Goal: Book appointment/travel/reservation

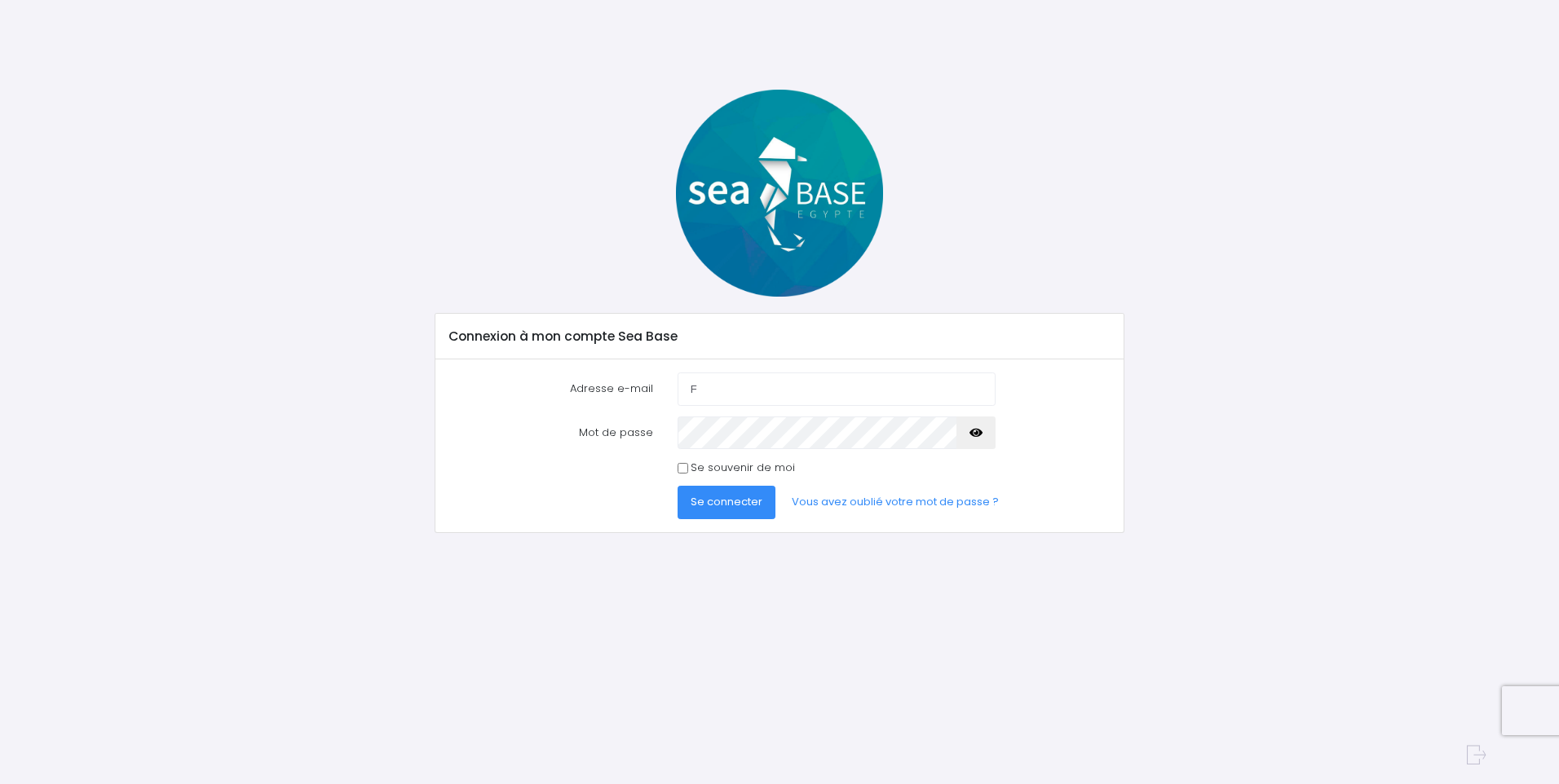
type input "[PERSON_NAME][EMAIL_ADDRESS][DOMAIN_NAME]"
click at [678, 485] on button "Se connecter" at bounding box center [727, 502] width 98 height 33
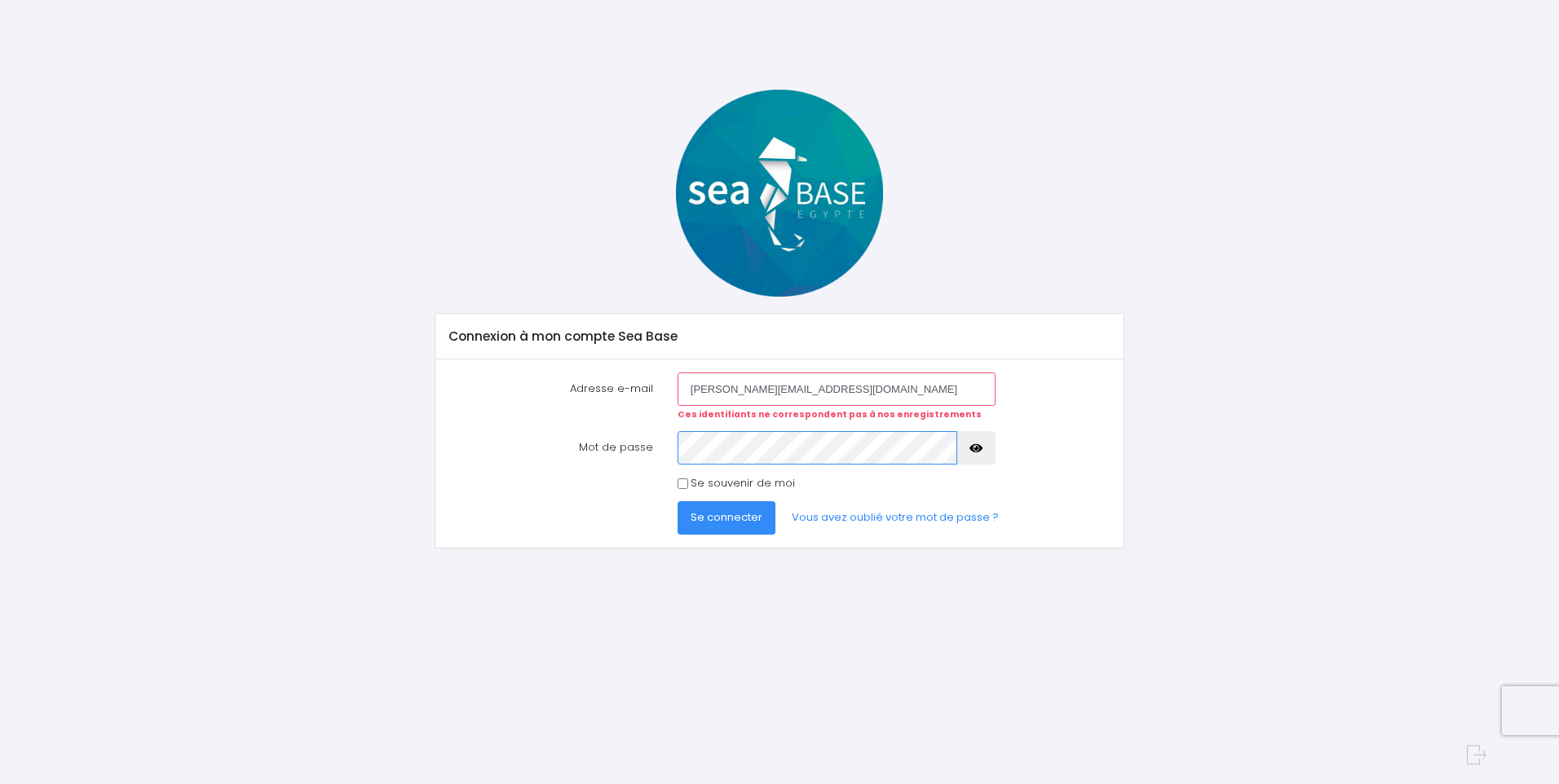
click at [678, 502] on button "Se connecter" at bounding box center [727, 518] width 98 height 33
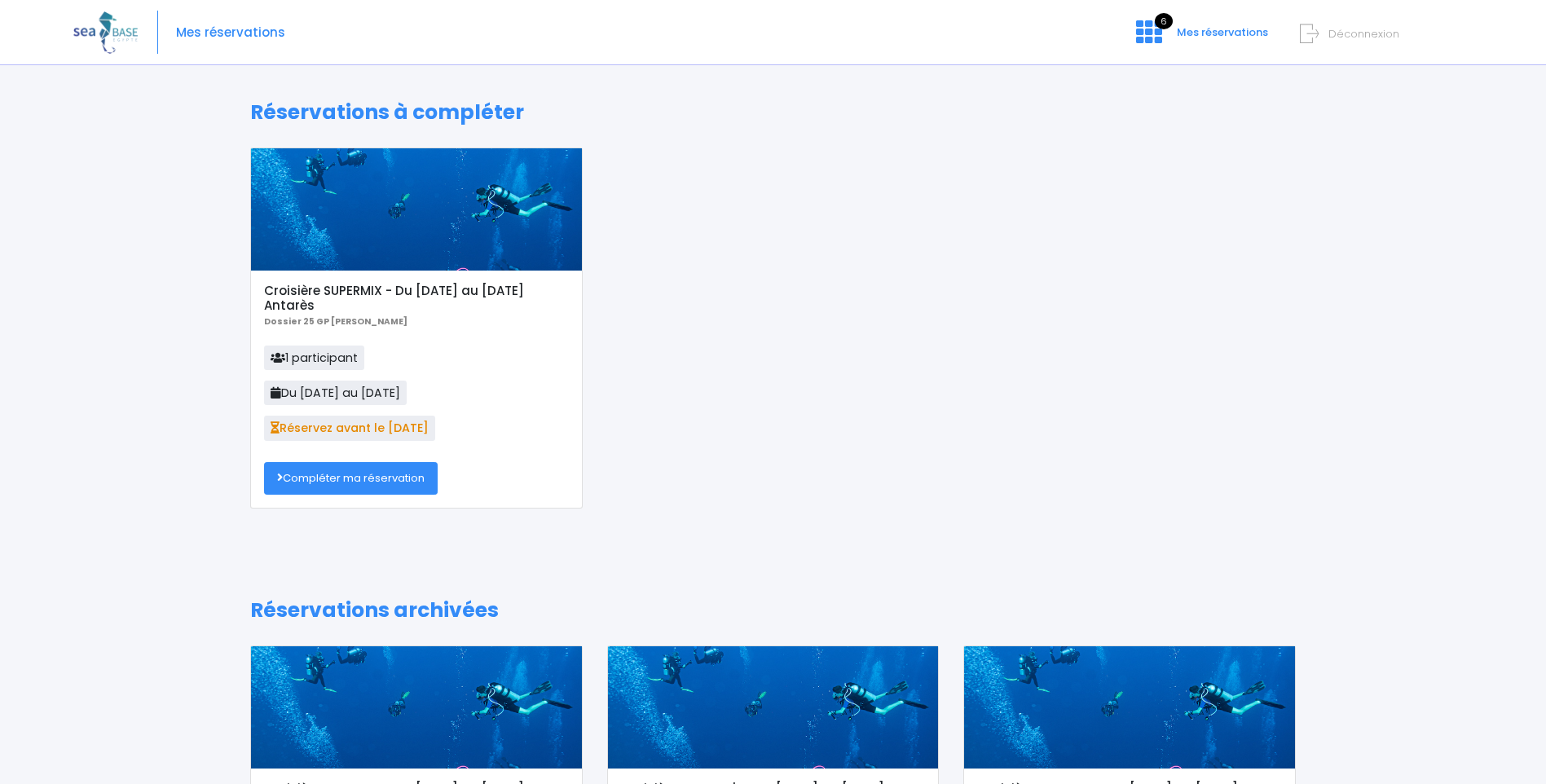
click at [335, 470] on link "Compléter ma réservation" at bounding box center [350, 479] width 173 height 33
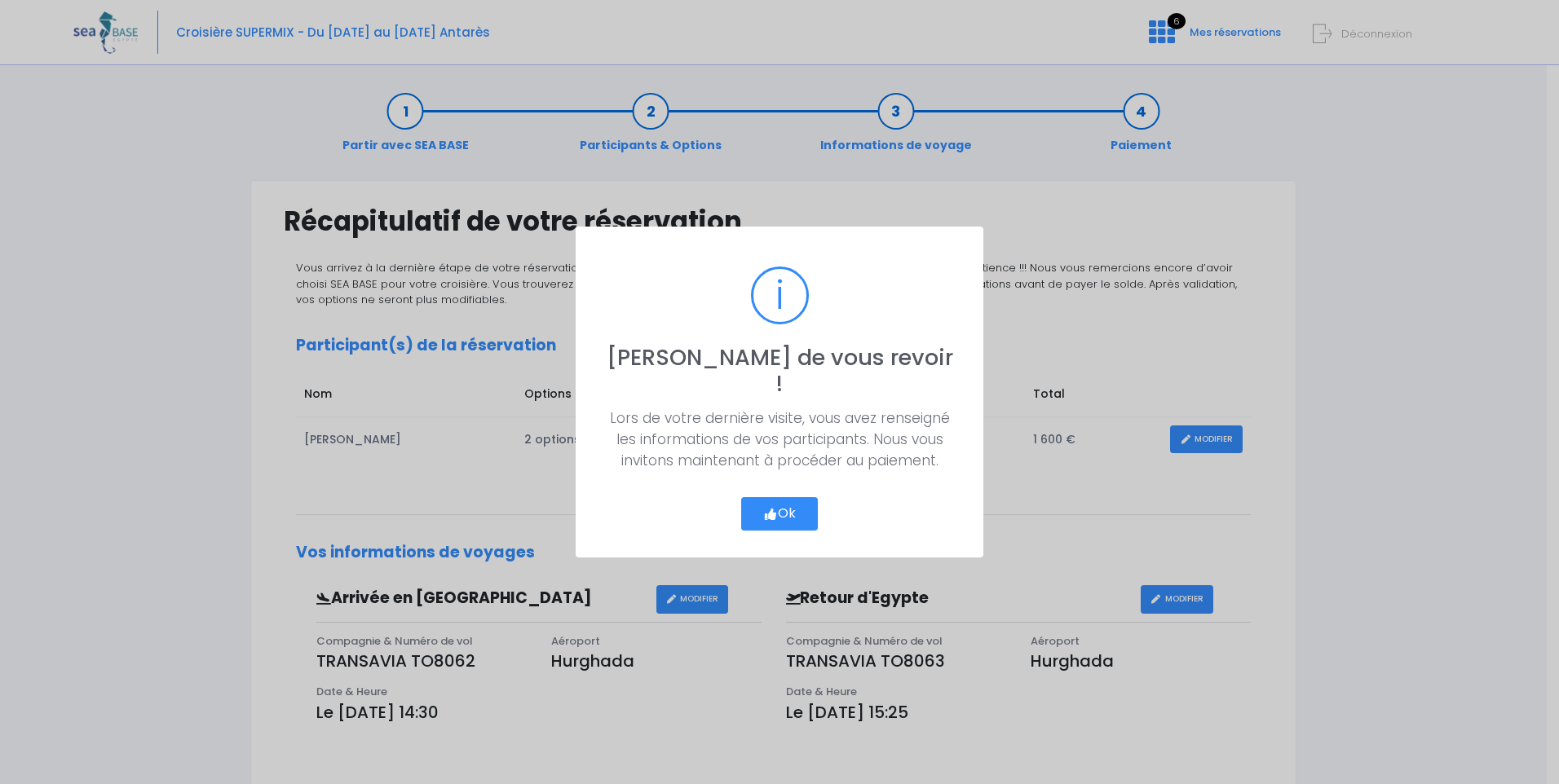
click at [784, 502] on button "Ok" at bounding box center [780, 514] width 77 height 34
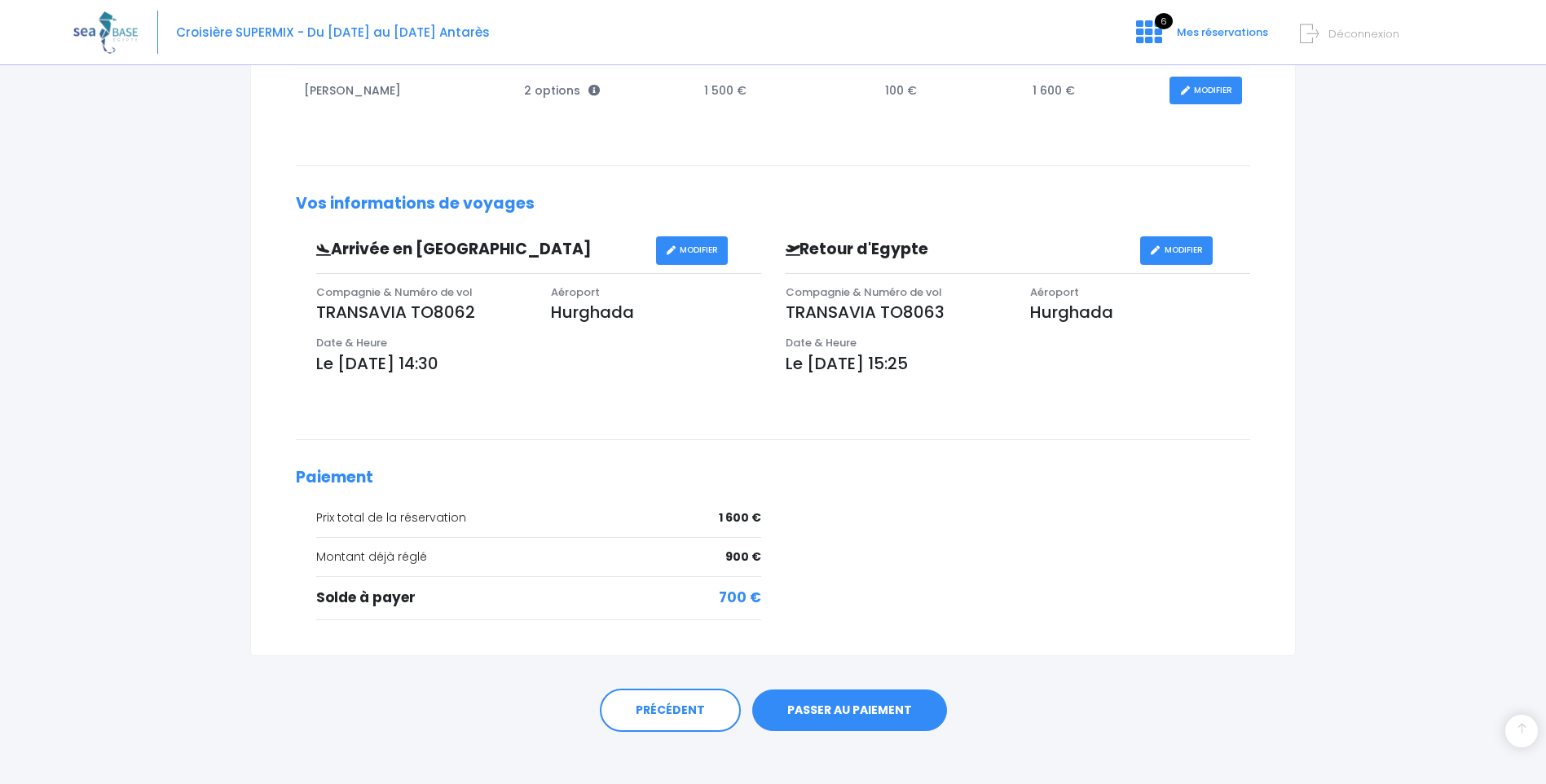
scroll to position [362, 0]
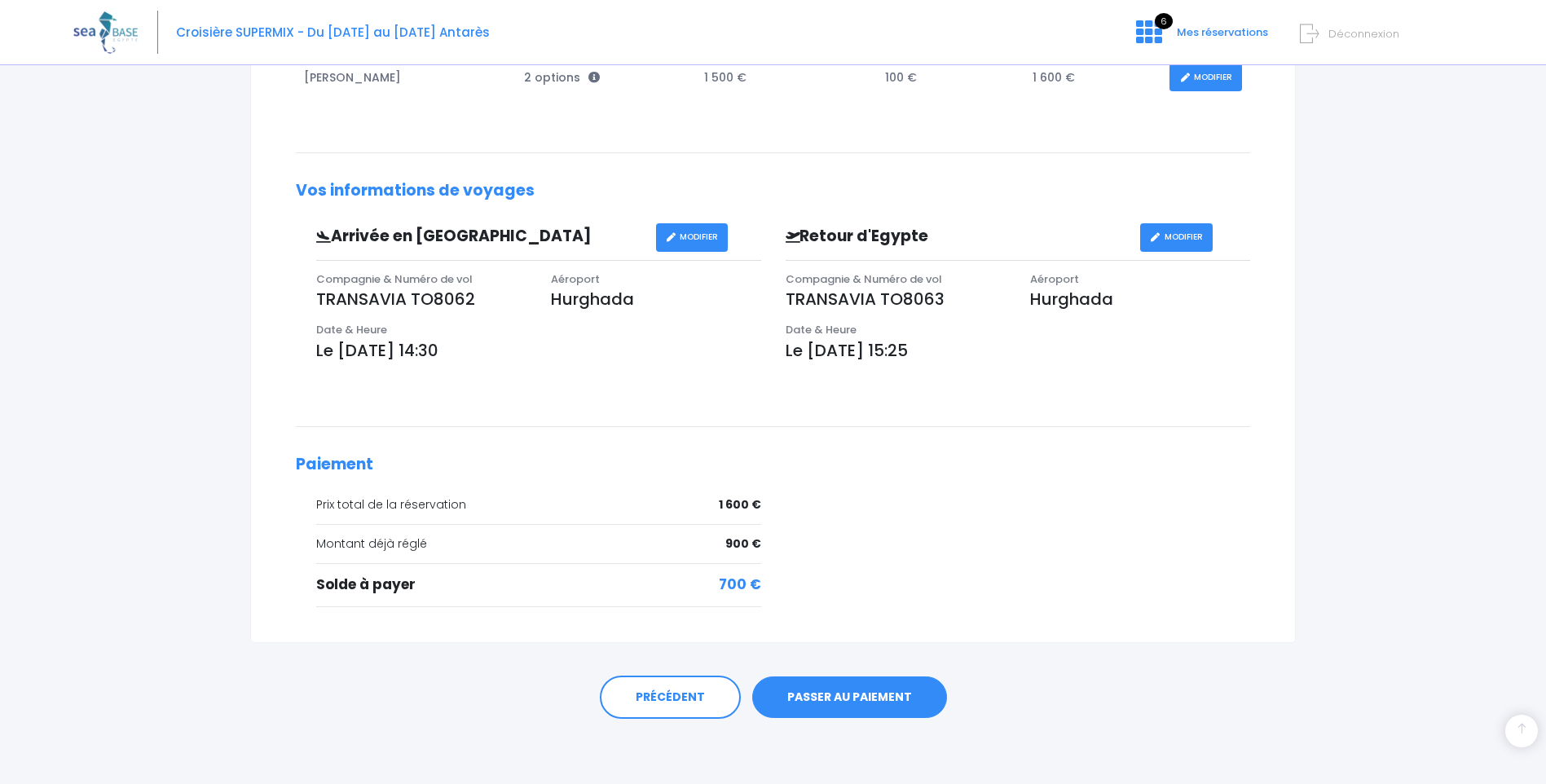
click at [840, 688] on link "PASSER AU PAIEMENT" at bounding box center [849, 698] width 194 height 42
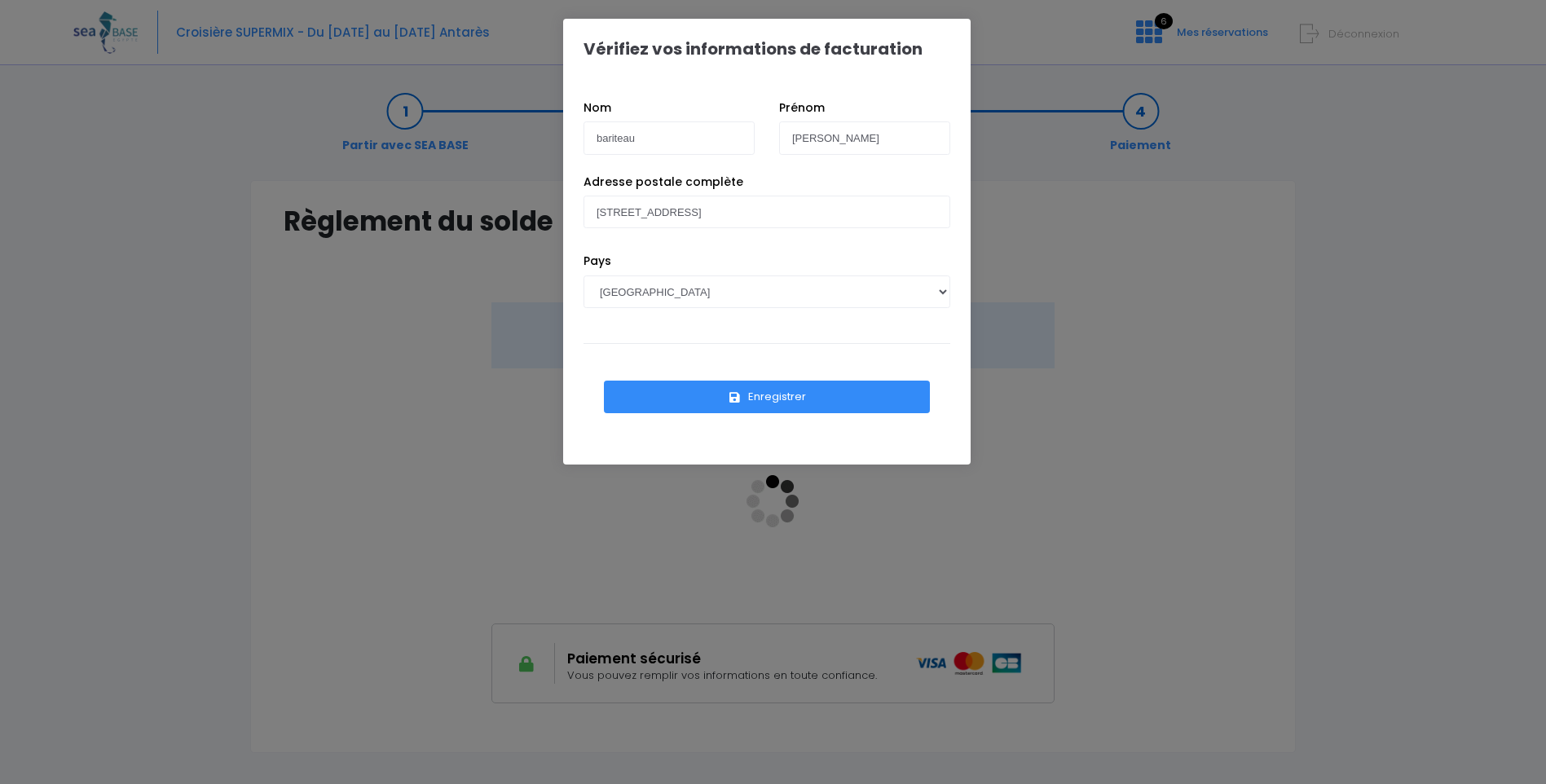
click at [769, 398] on button "Enregistrer" at bounding box center [767, 397] width 326 height 33
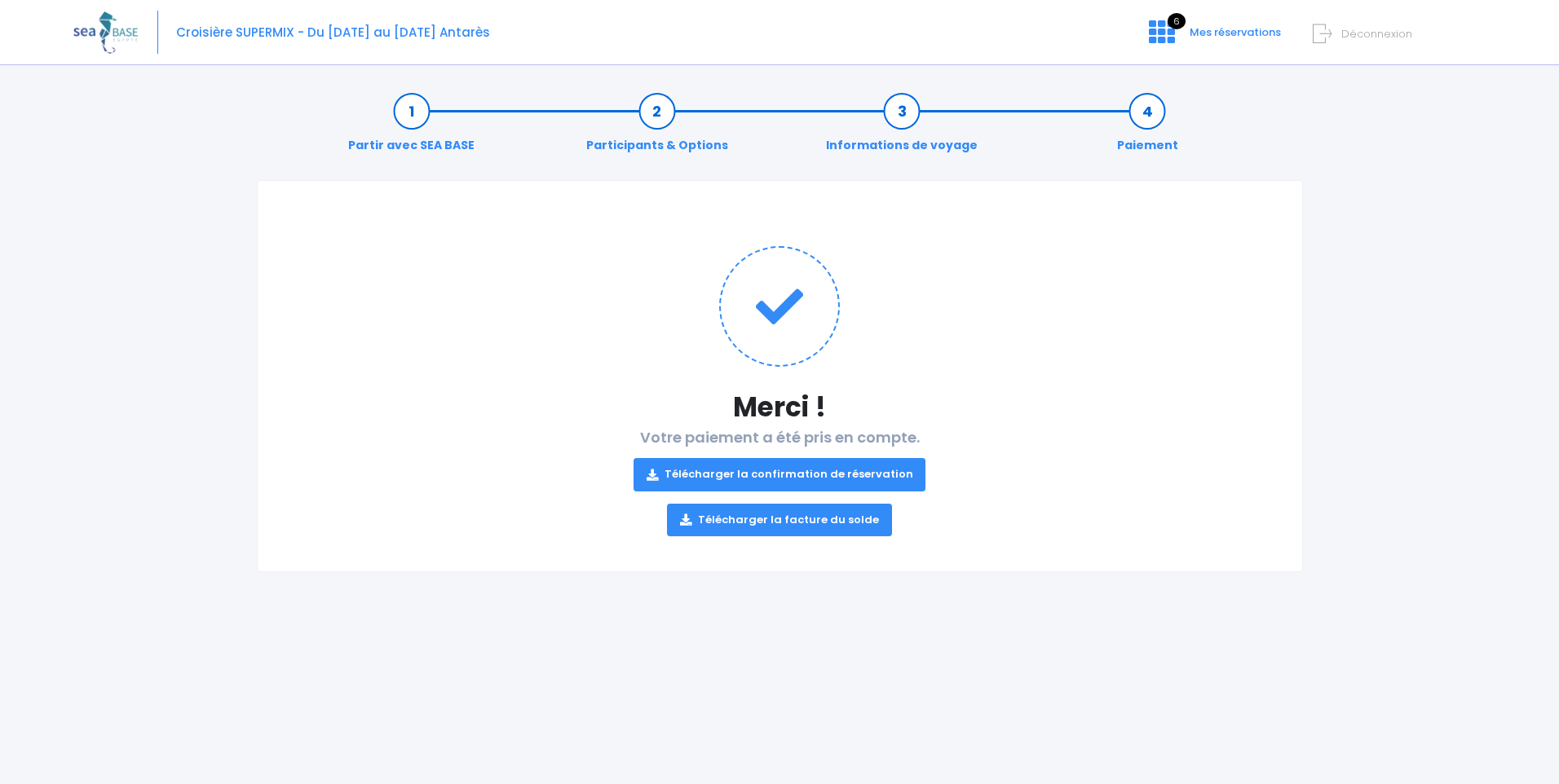
click at [793, 517] on link "Télécharger la facture du solde" at bounding box center [779, 520] width 225 height 33
click at [808, 470] on link "Télécharger la confirmation de réservation" at bounding box center [780, 475] width 293 height 33
